Goal: Task Accomplishment & Management: Use online tool/utility

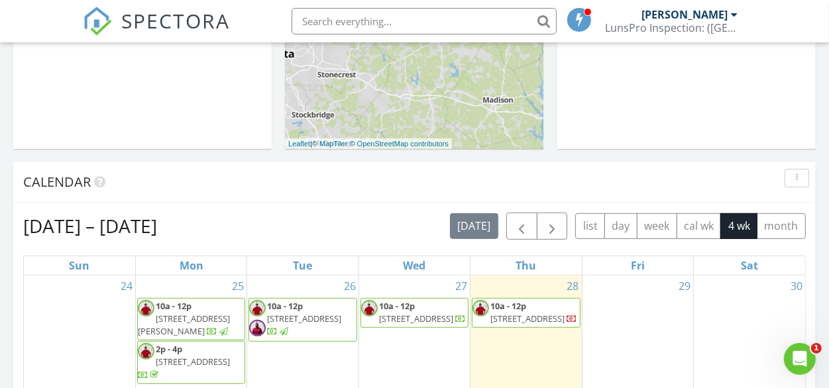
scroll to position [397, 0]
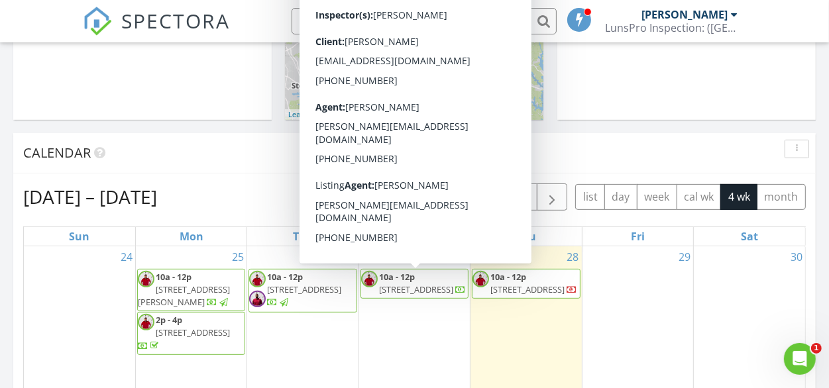
click at [395, 289] on span "1190 Rocky Rd, Lawrenceville 30044" at bounding box center [416, 289] width 74 height 12
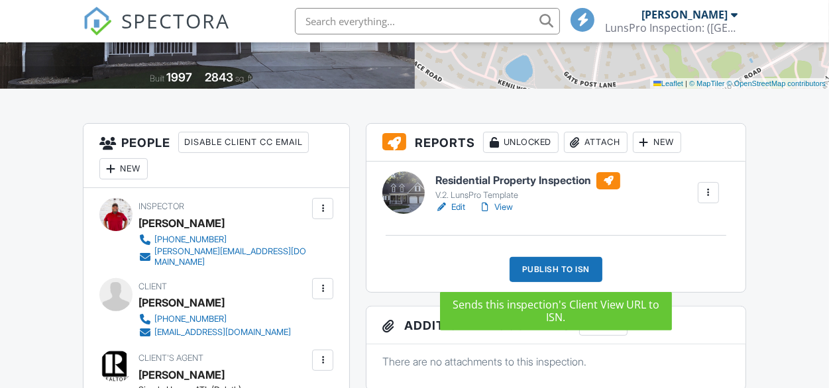
click at [546, 268] on div "Publish to ISN" at bounding box center [555, 269] width 93 height 25
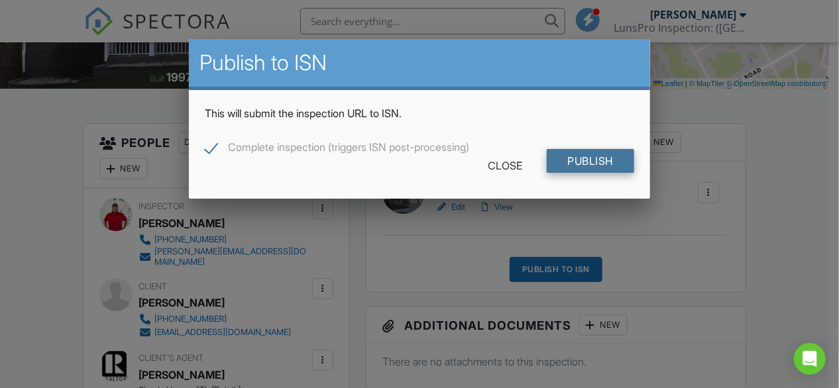
click at [572, 158] on input "Publish" at bounding box center [590, 161] width 88 height 24
